Goal: Find specific page/section: Find specific page/section

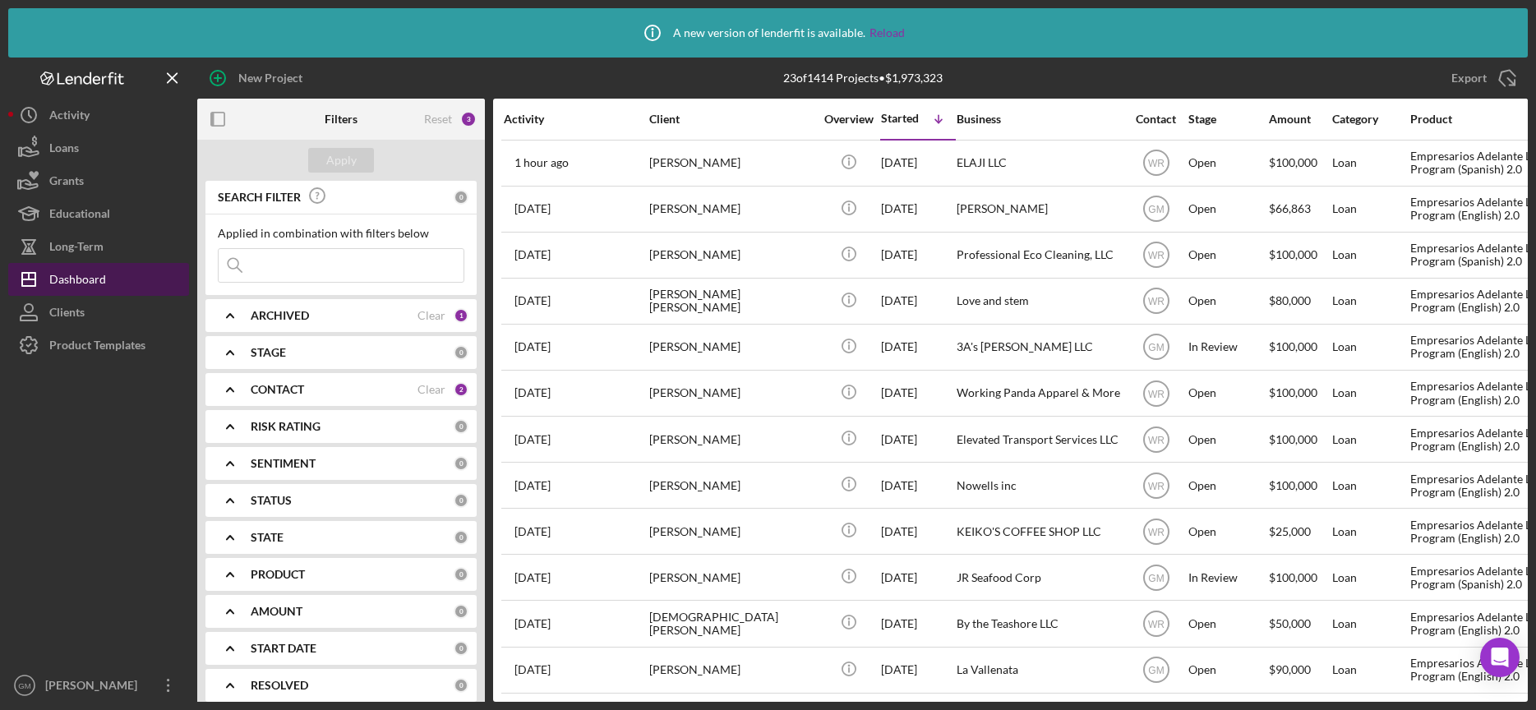
click at [72, 273] on div "Dashboard" at bounding box center [77, 281] width 57 height 37
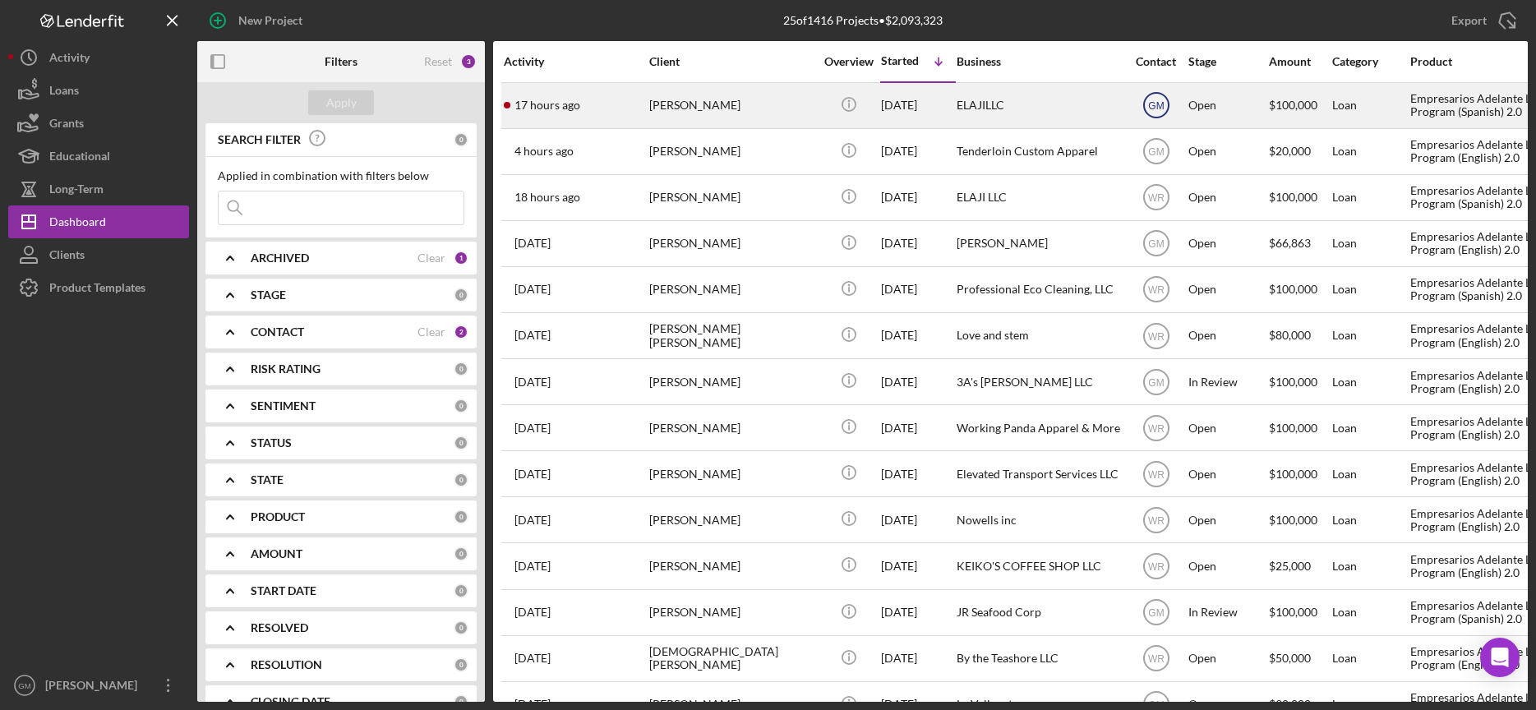
click at [1151, 103] on text "GM" at bounding box center [1156, 106] width 16 height 12
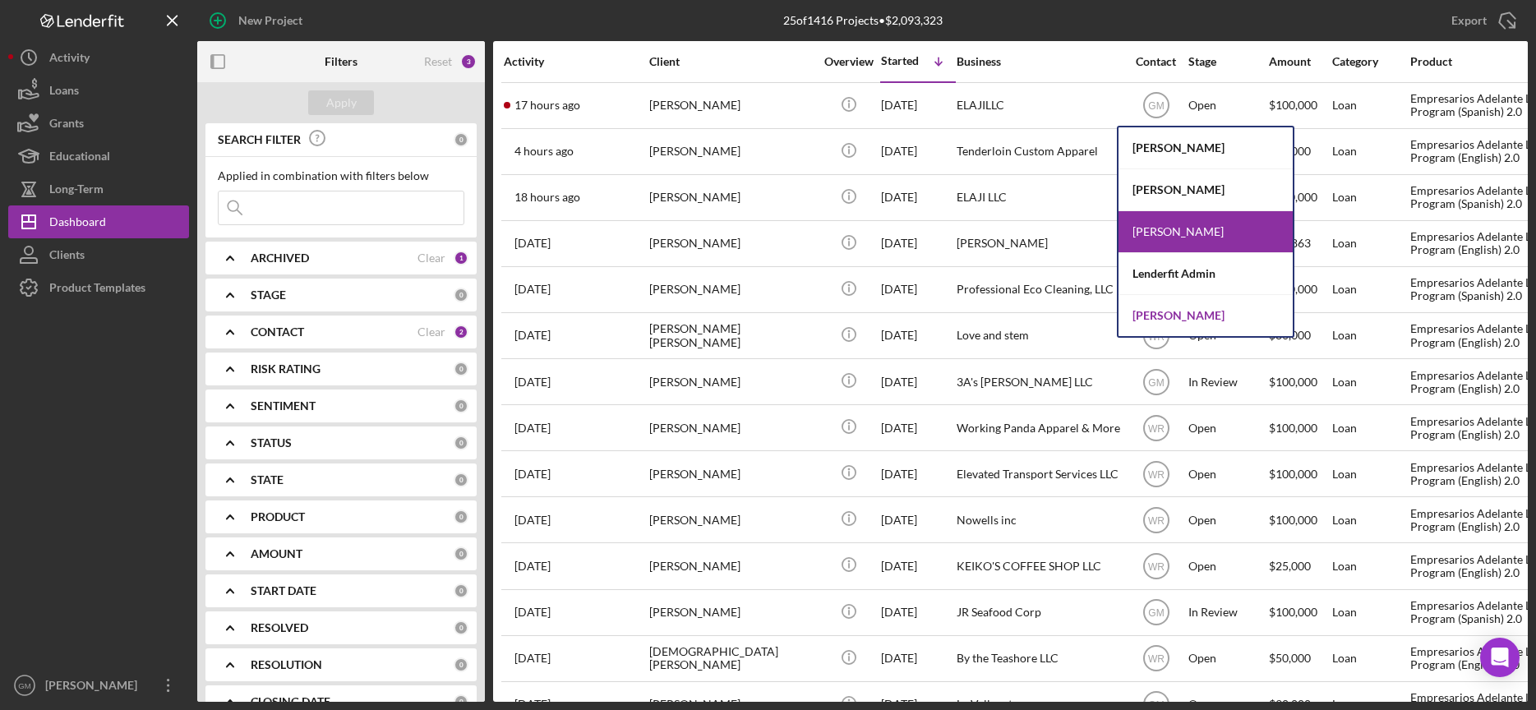
click at [1153, 316] on div "Willan Rivera" at bounding box center [1206, 315] width 174 height 41
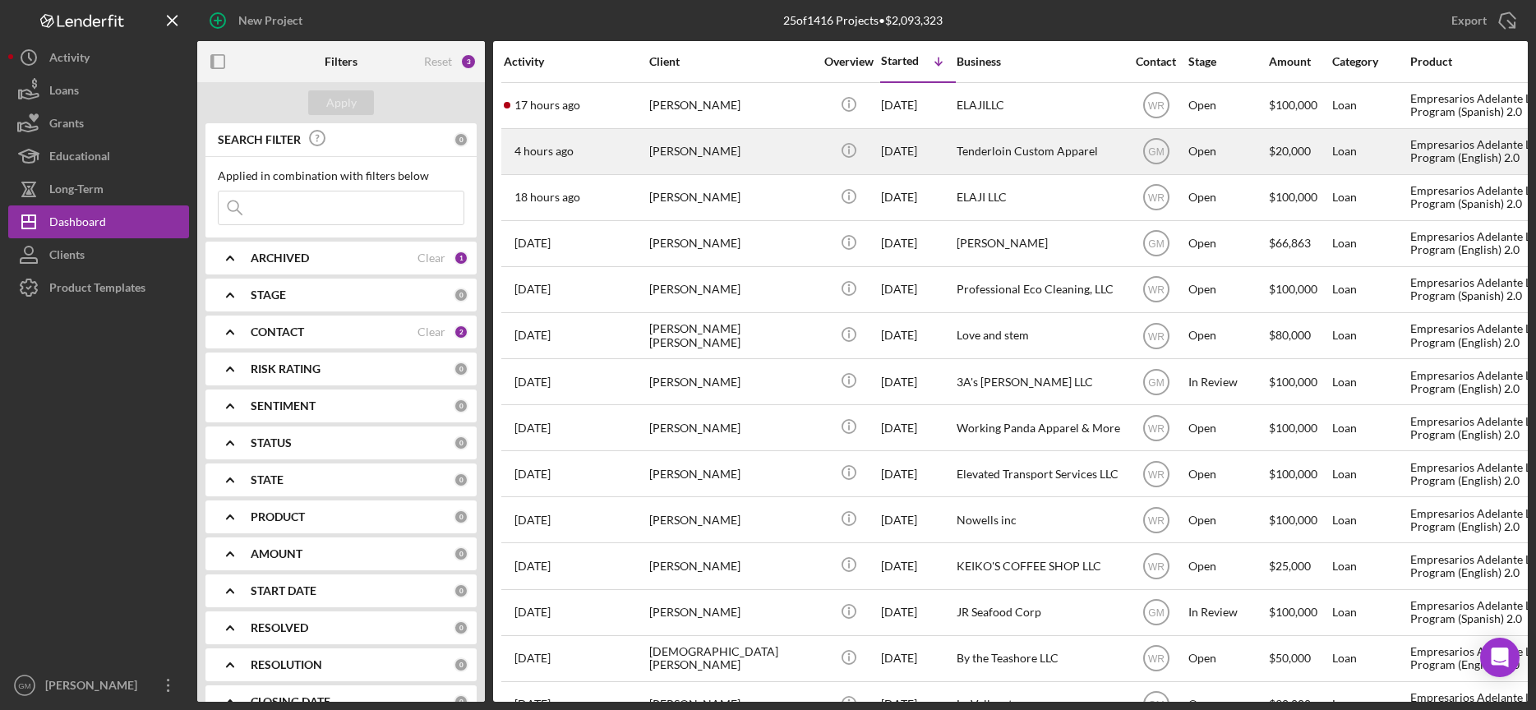
click at [1032, 151] on div "Tenderloin Custom Apparel" at bounding box center [1039, 152] width 164 height 44
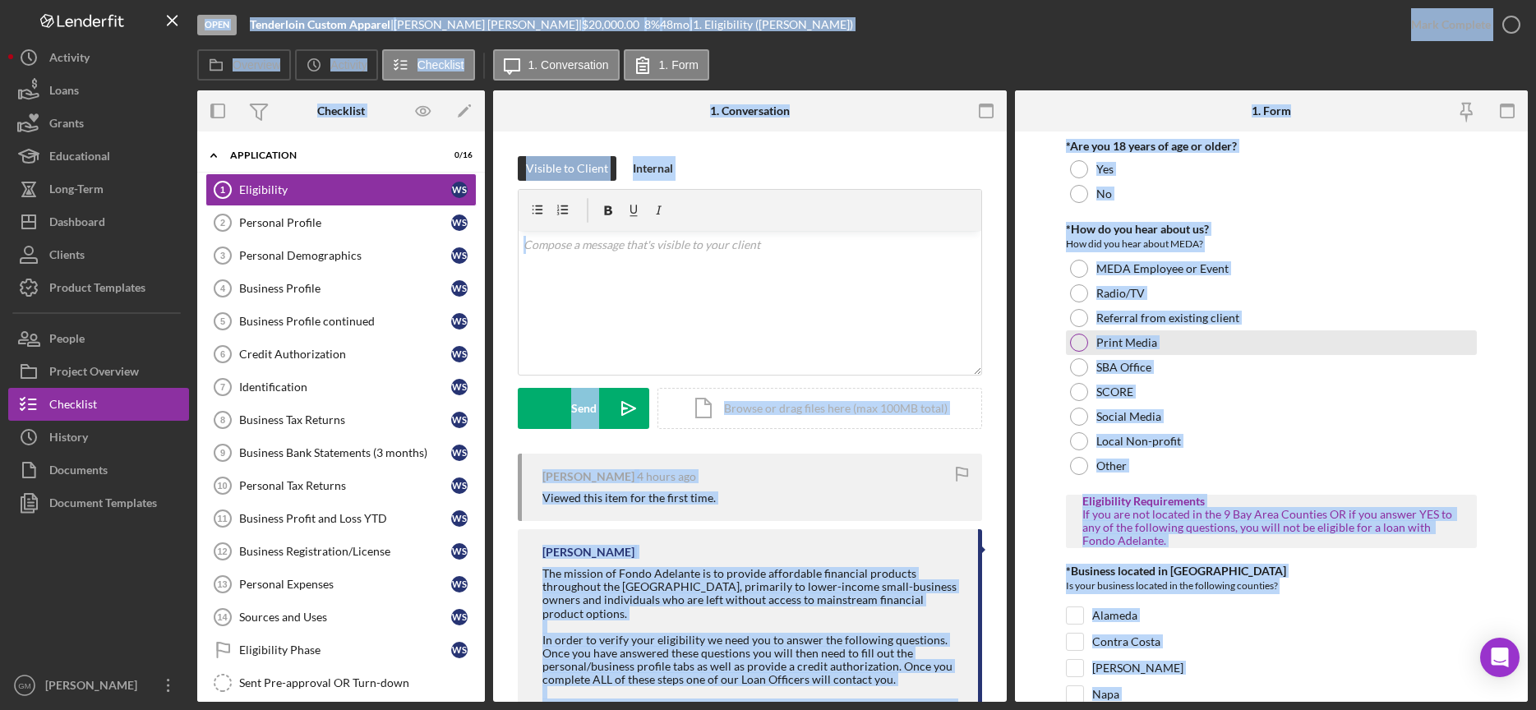
click at [1421, 331] on div "Print Media" at bounding box center [1271, 342] width 411 height 25
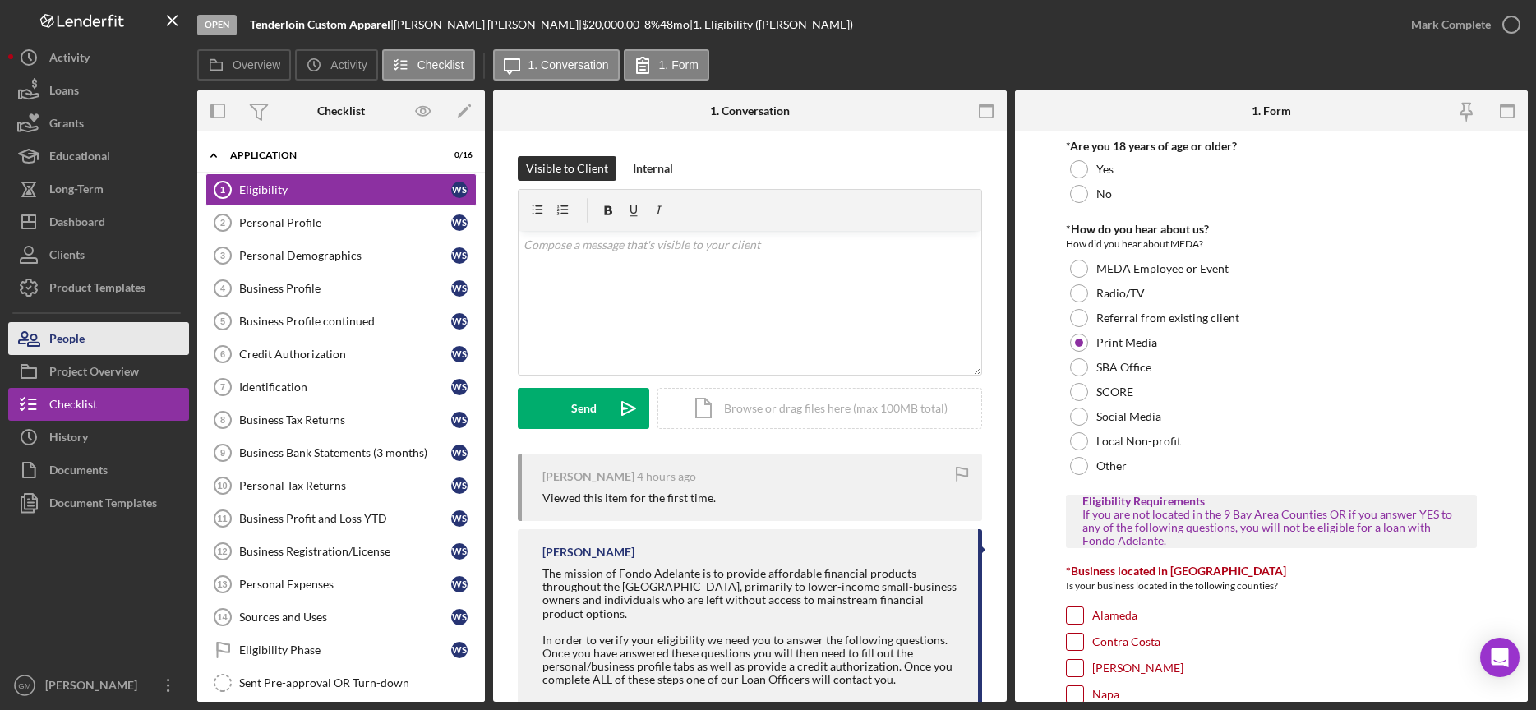
click at [90, 337] on button "People" at bounding box center [98, 338] width 181 height 33
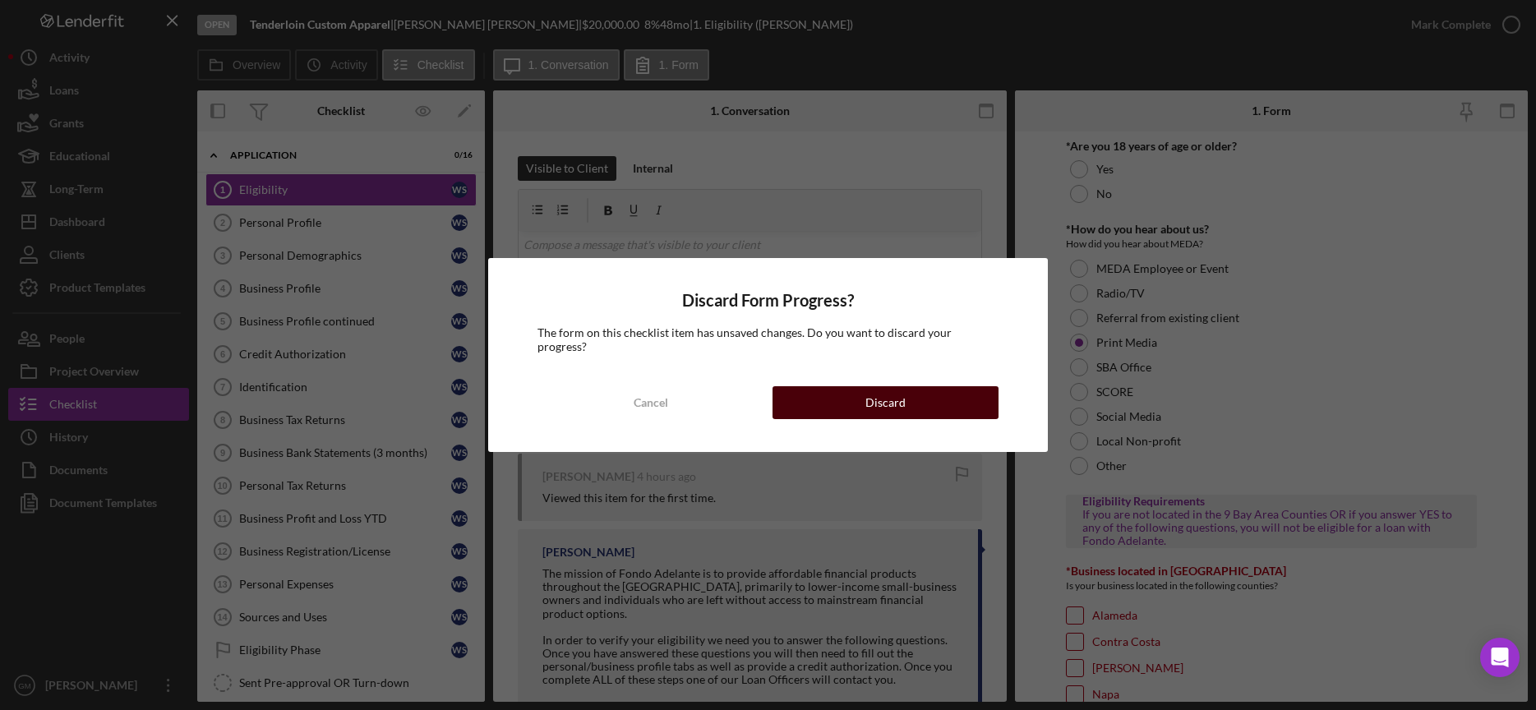
click at [949, 395] on button "Discard" at bounding box center [886, 402] width 226 height 33
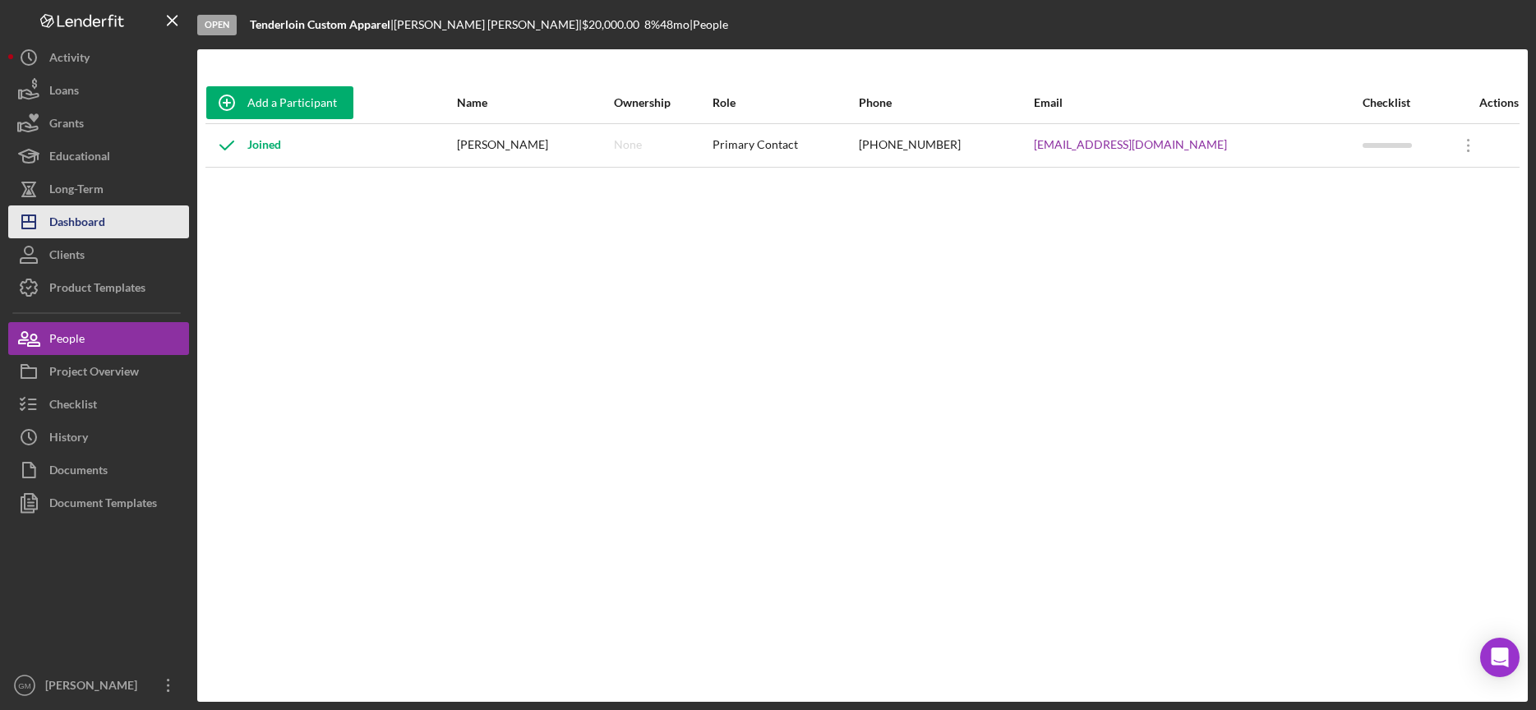
click at [79, 223] on div "Dashboard" at bounding box center [77, 224] width 56 height 37
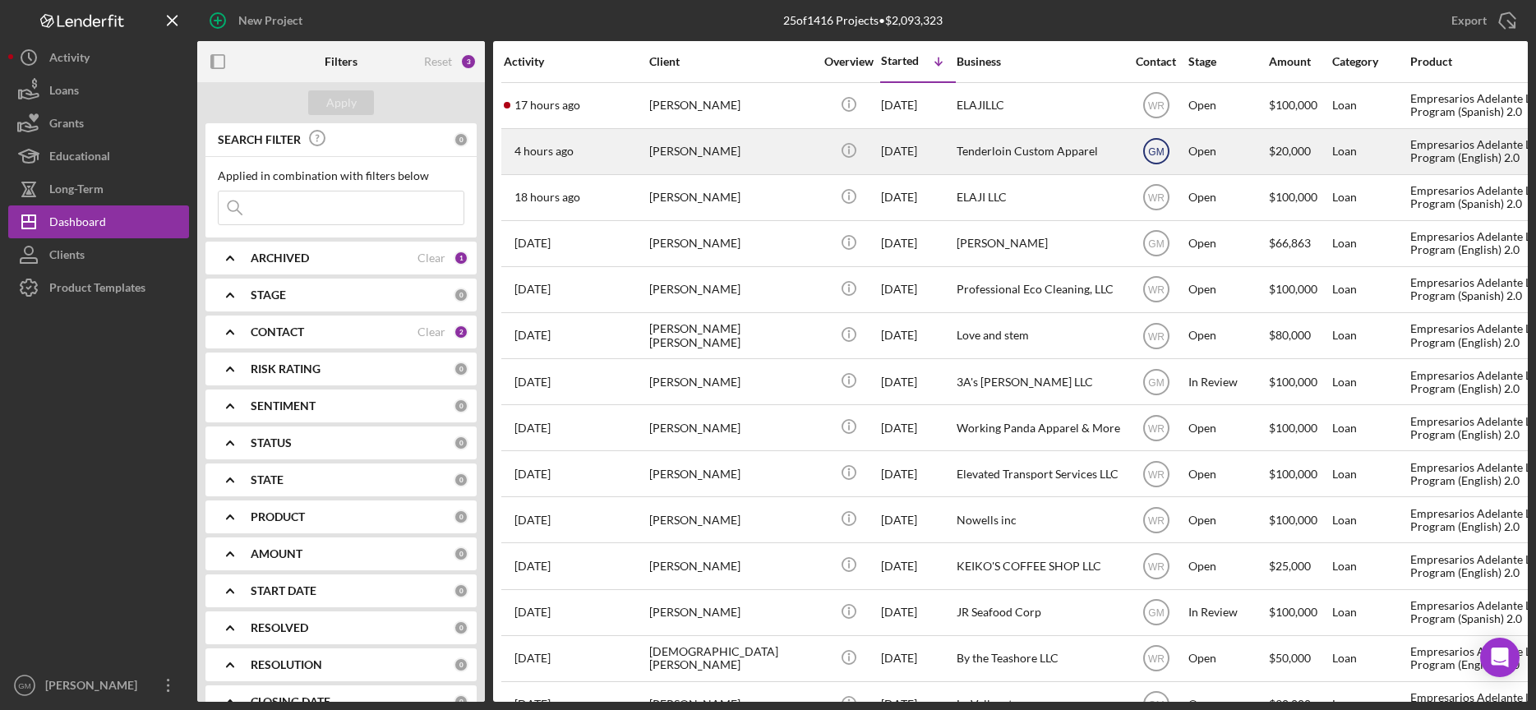
click at [1151, 112] on text "GM" at bounding box center [1156, 106] width 16 height 12
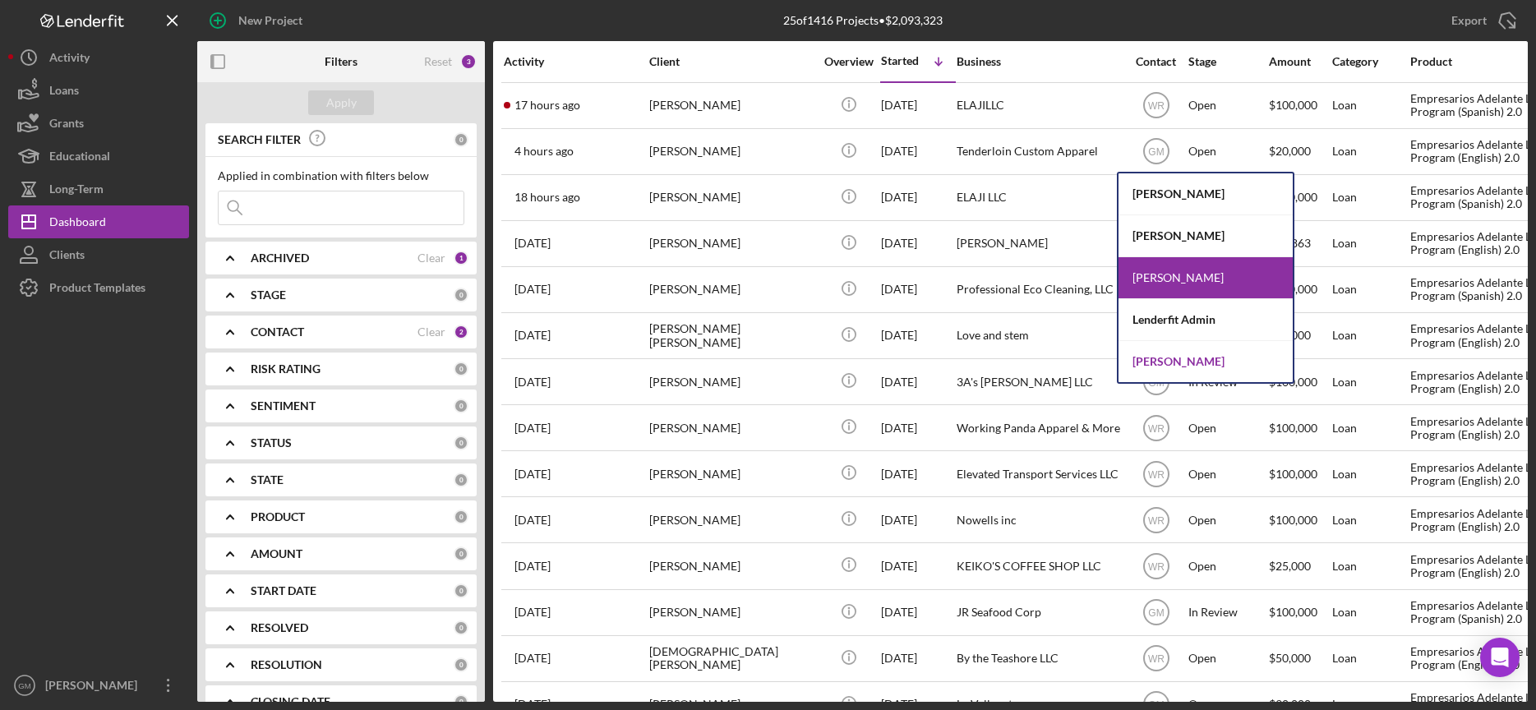
click at [1180, 363] on div "Willan Rivera" at bounding box center [1206, 361] width 174 height 41
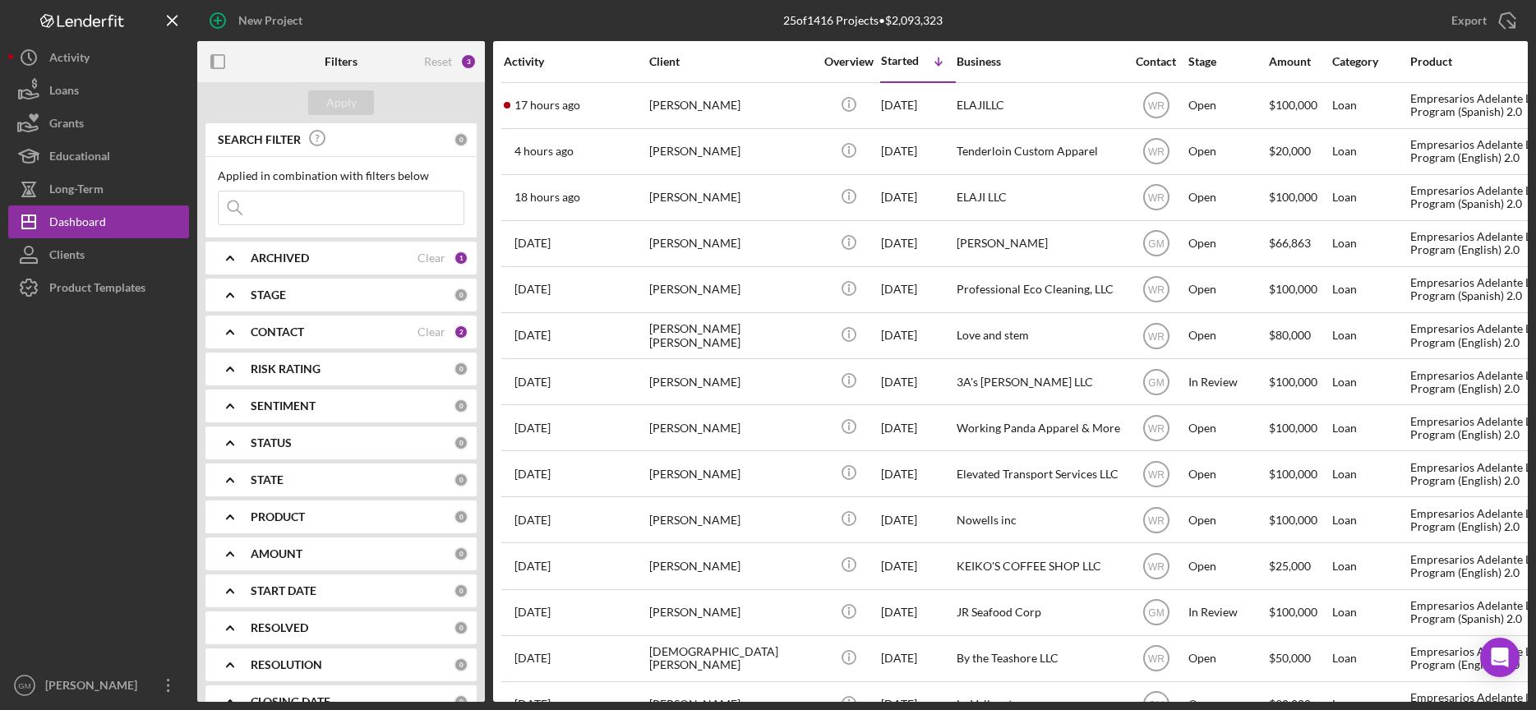
click at [239, 255] on icon "Icon/Expander" at bounding box center [230, 258] width 41 height 41
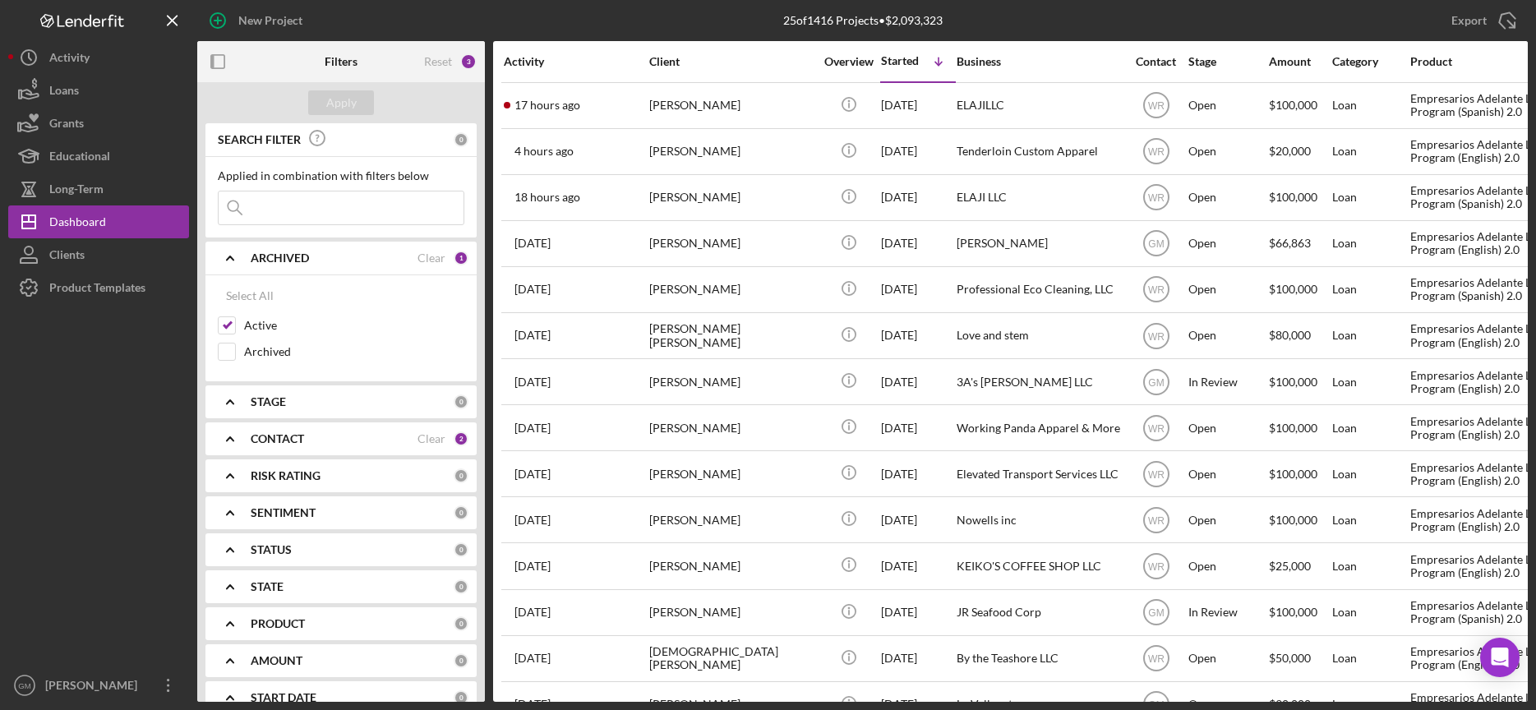
click at [238, 253] on icon "Icon/Expander" at bounding box center [230, 258] width 41 height 41
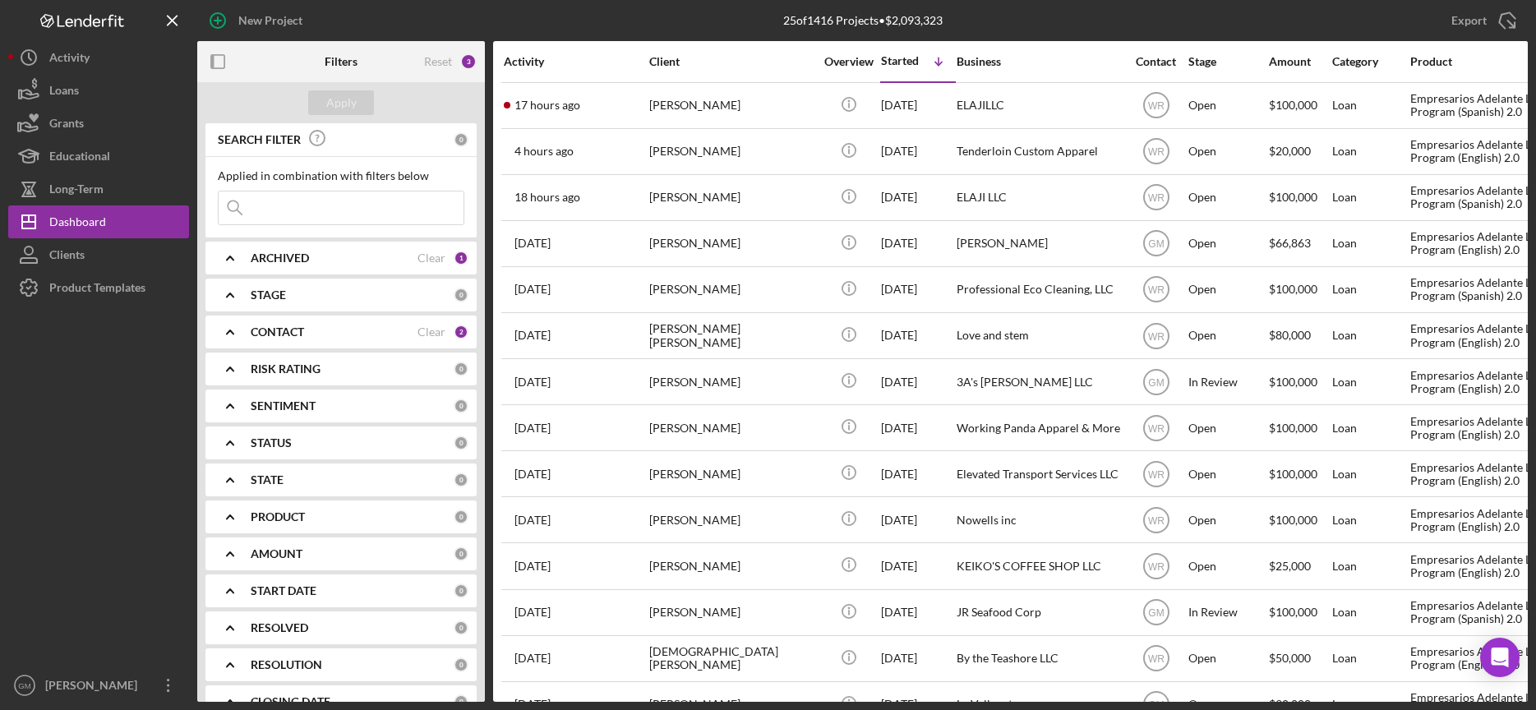
click at [223, 332] on icon "Icon/Expander" at bounding box center [230, 332] width 41 height 41
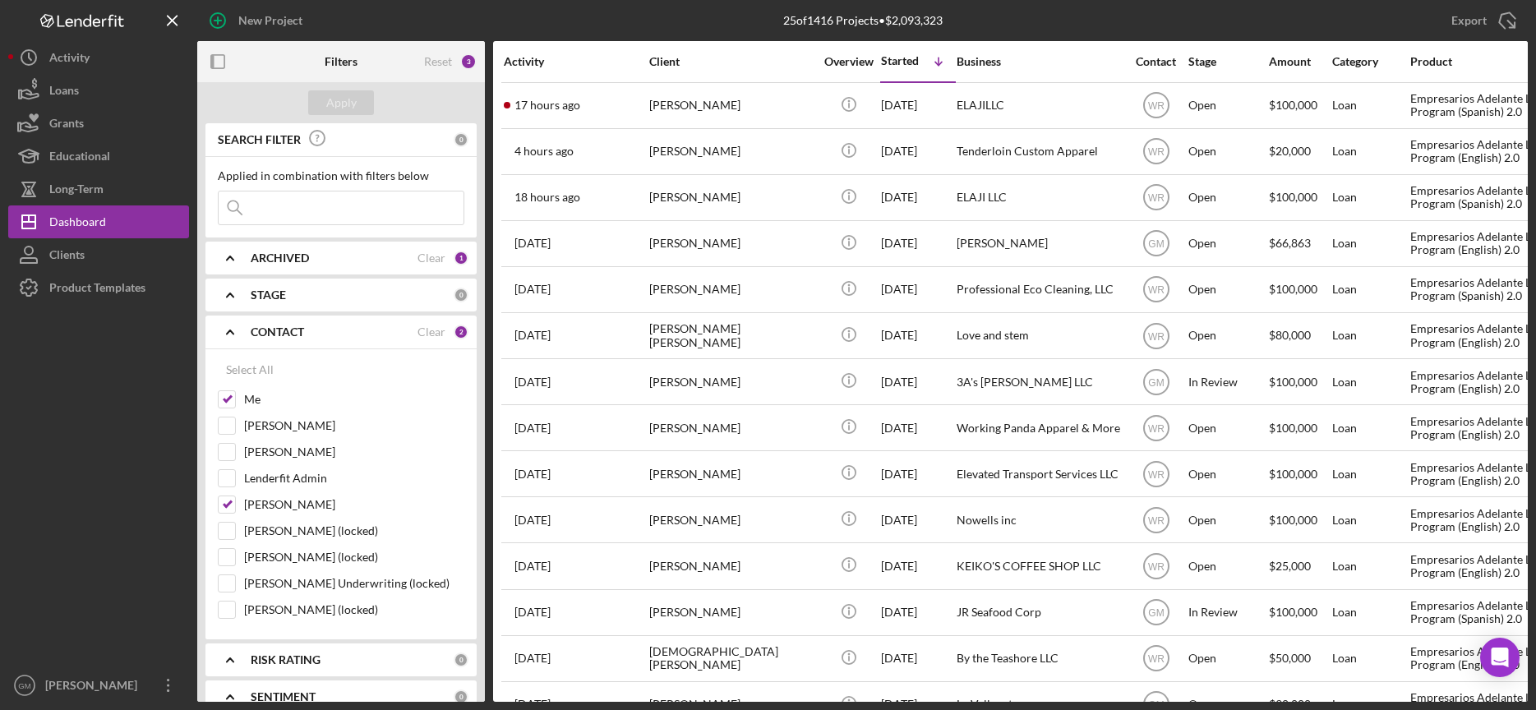
click at [229, 326] on icon "Icon/Expander" at bounding box center [230, 332] width 41 height 41
